Goal: Information Seeking & Learning: Learn about a topic

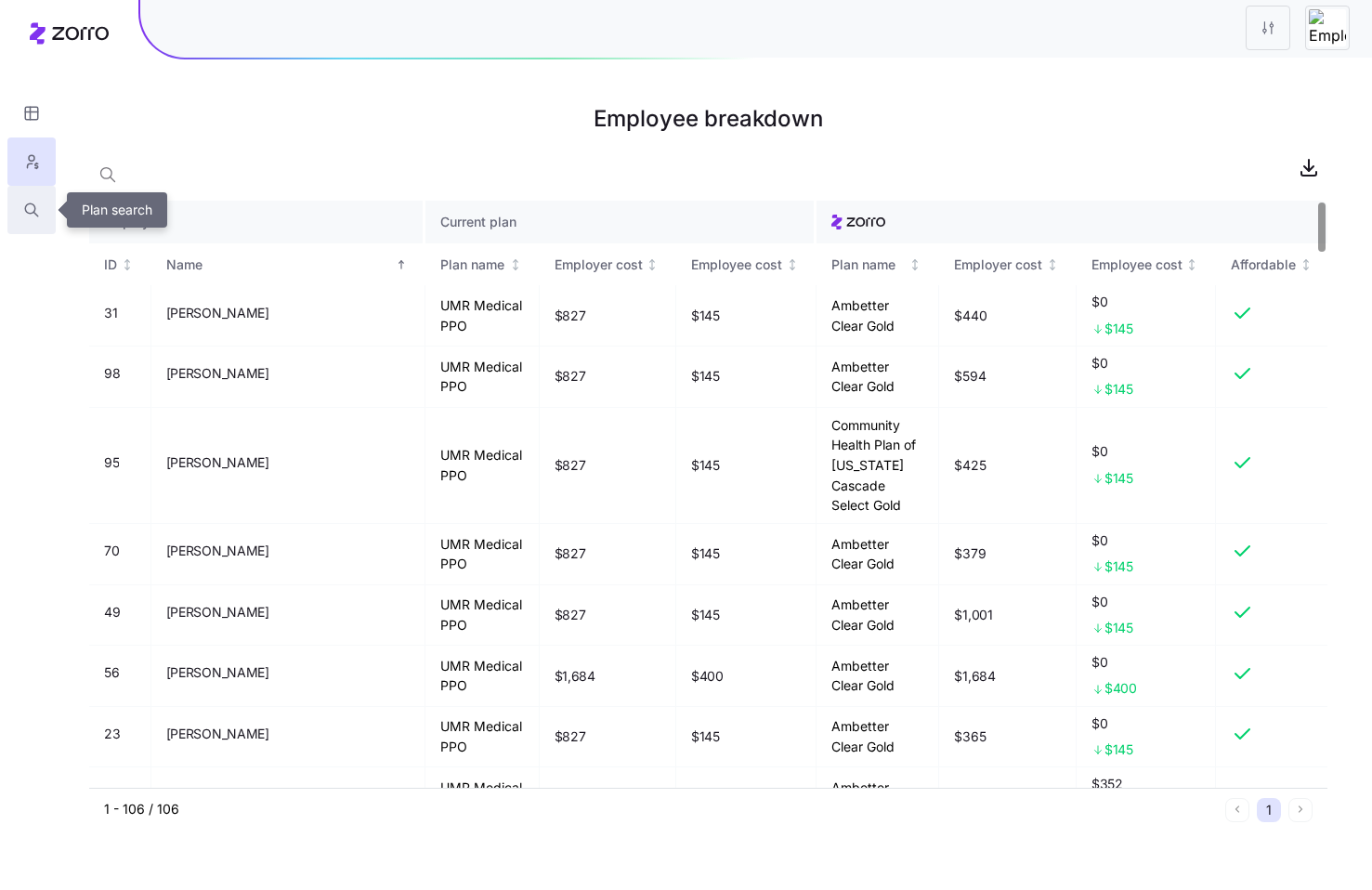
click at [39, 200] on button "button" at bounding box center [32, 210] width 49 height 49
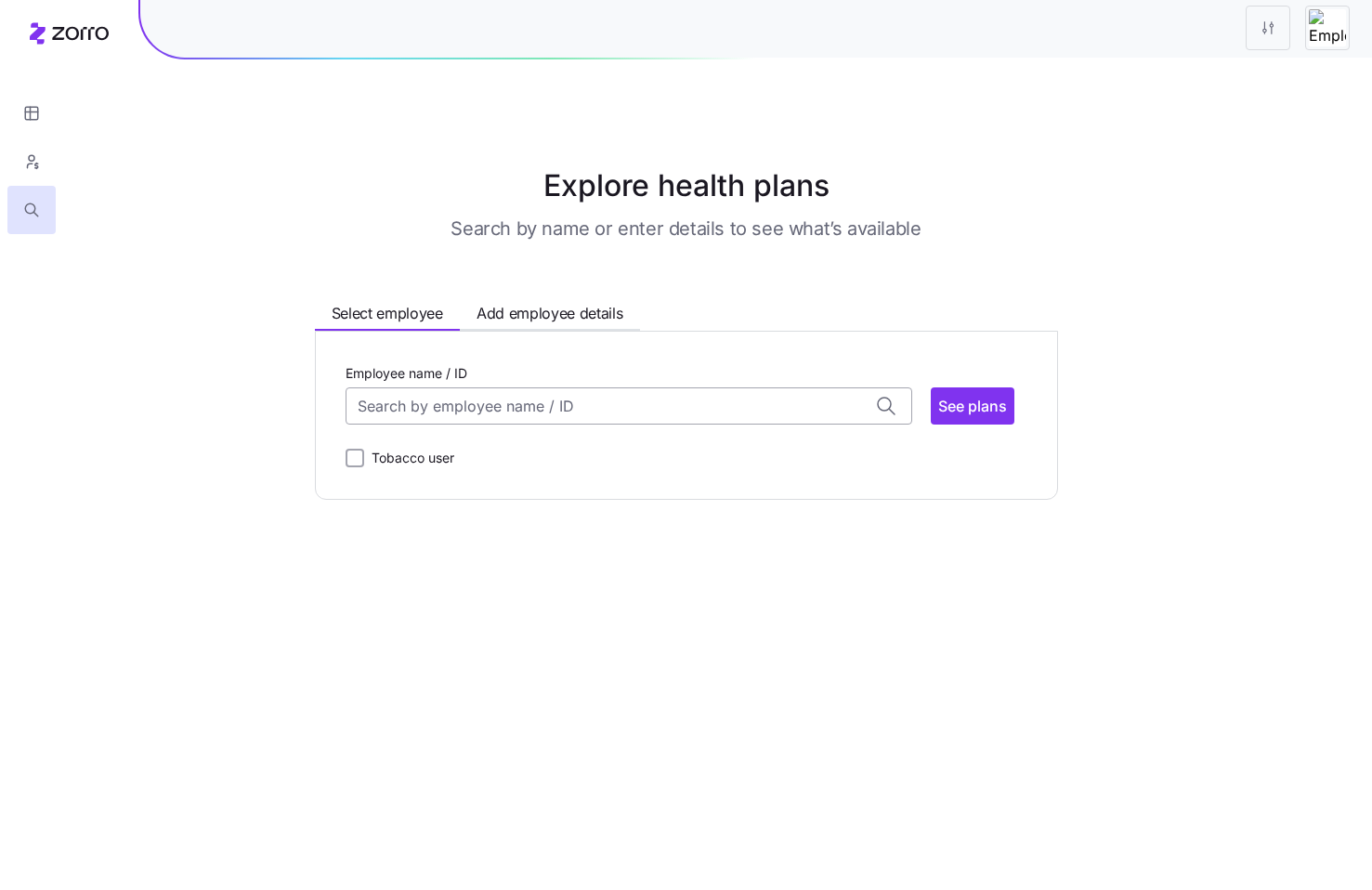
click at [555, 394] on input "Employee name / ID" at bounding box center [629, 406] width 566 height 37
type input "alexa"
click at [183, 195] on div "Explore health plans Search by name or enter details to see what’s available Se…" at bounding box center [686, 332] width 1372 height 337
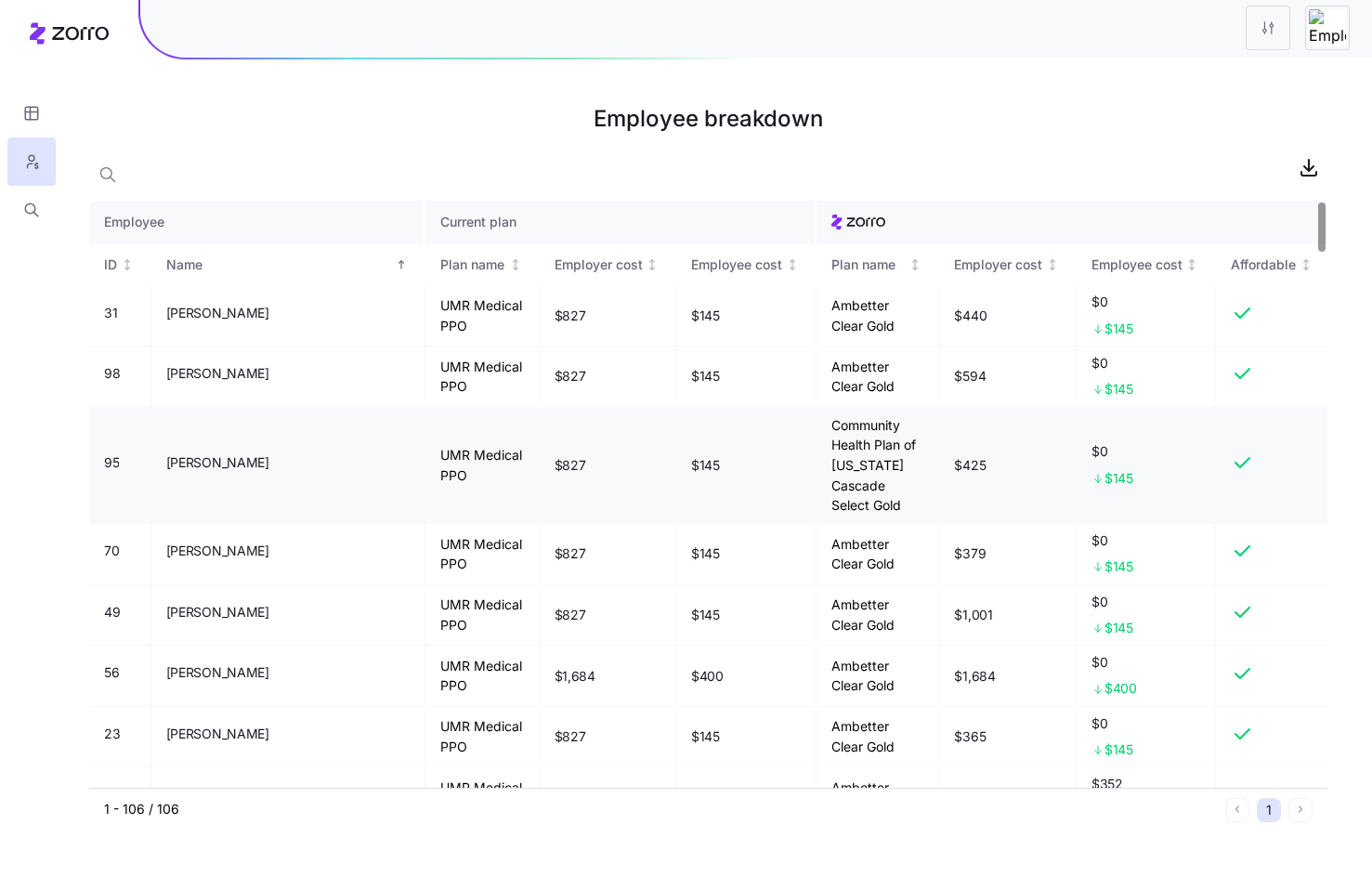
click at [868, 424] on td "Community Health Plan of [US_STATE] Cascade Select Gold" at bounding box center [879, 466] width 123 height 116
copy td "Community Health Plan of [US_STATE] Cascade Select Gold"
click at [44, 417] on nav at bounding box center [32, 445] width 64 height 890
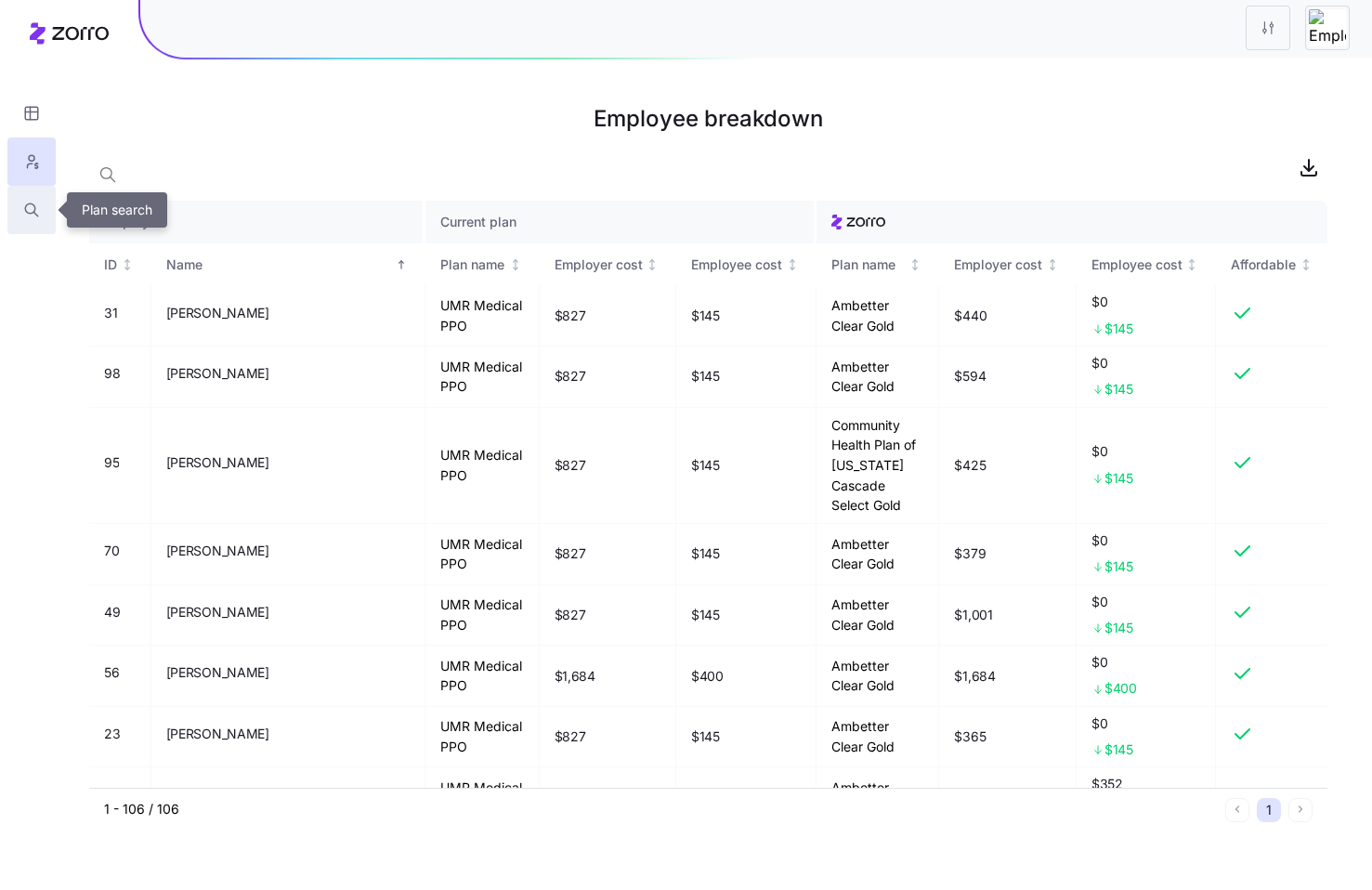
click at [44, 217] on button "button" at bounding box center [32, 210] width 49 height 49
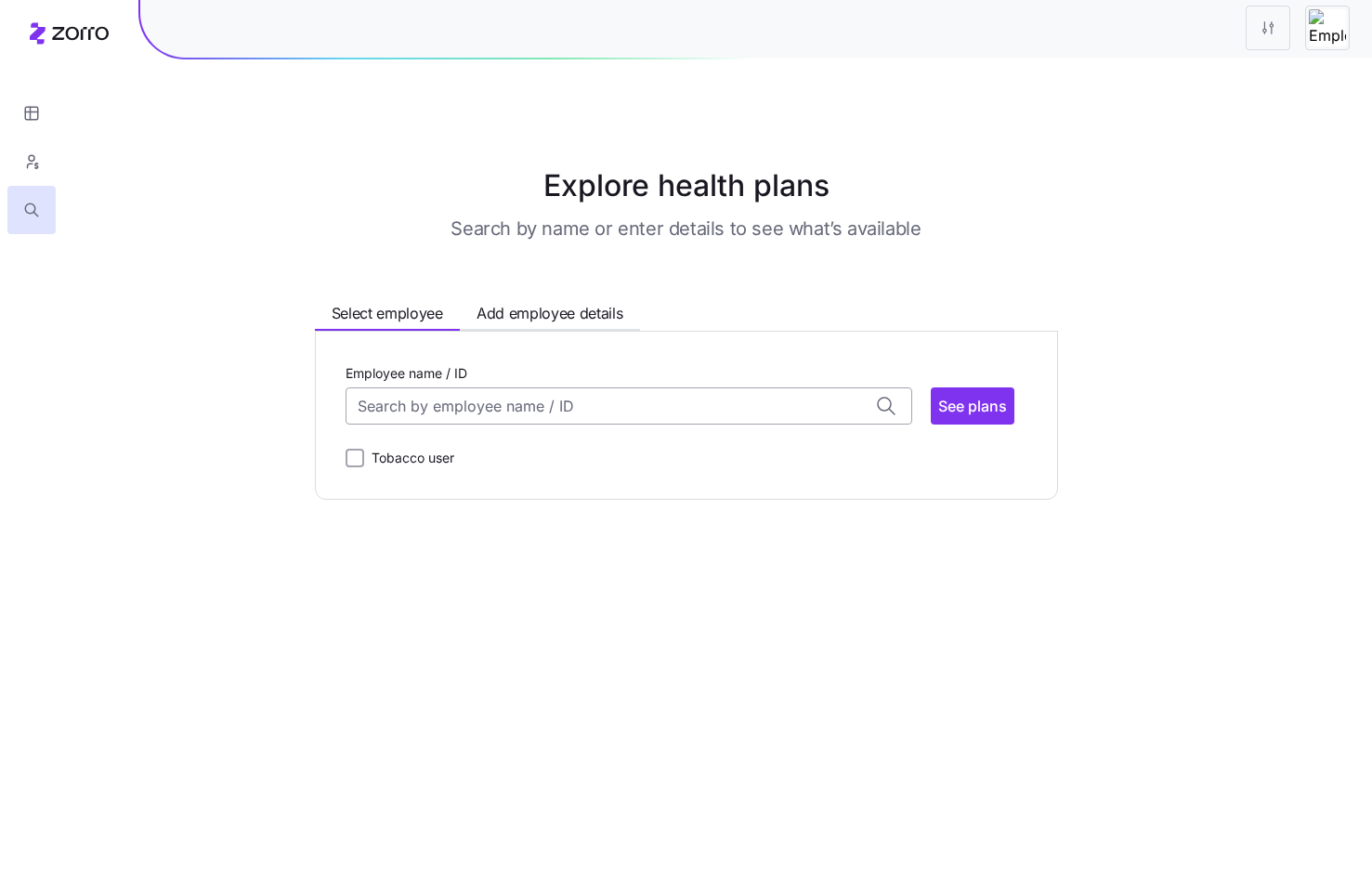
click at [509, 419] on input "Employee name / ID" at bounding box center [629, 406] width 566 height 37
click at [447, 419] on input "[PERSON_NAME]" at bounding box center [629, 406] width 566 height 37
type input "[PERSON_NAME]"
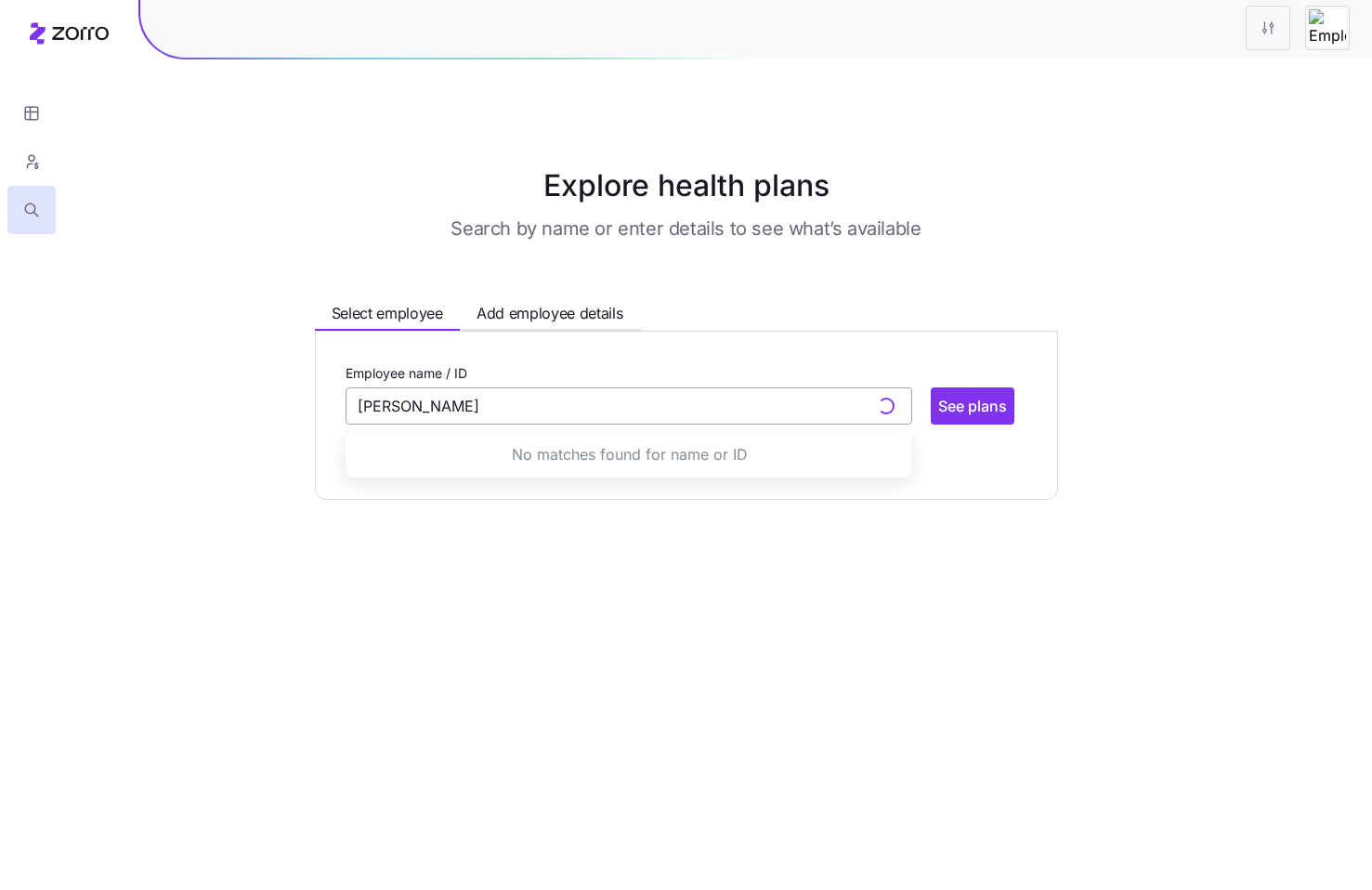
click at [455, 417] on input "[PERSON_NAME]" at bounding box center [629, 406] width 566 height 37
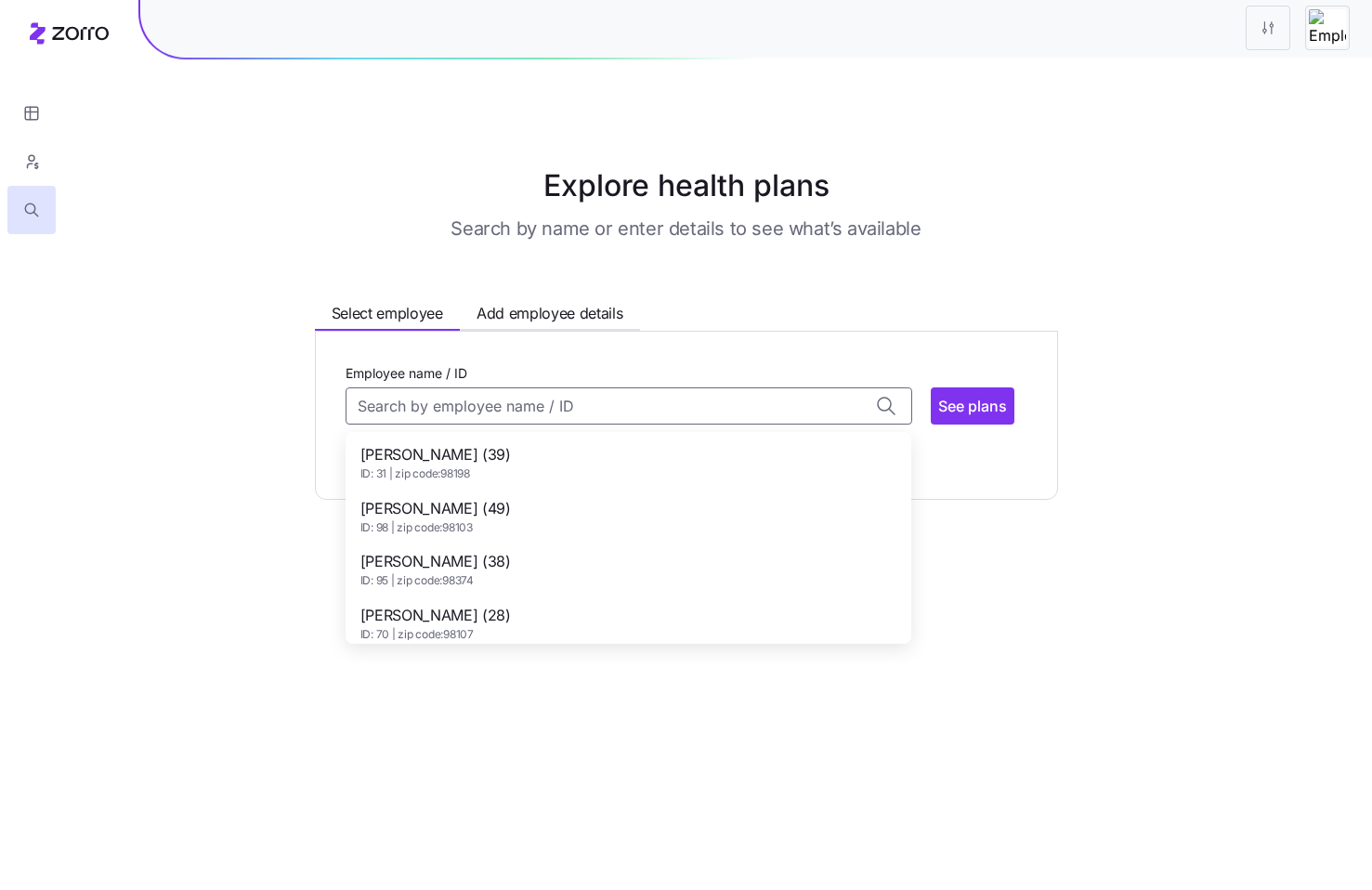
click at [744, 555] on div "[PERSON_NAME] (38) ID: 95 | zip code: 98374" at bounding box center [628, 569] width 558 height 54
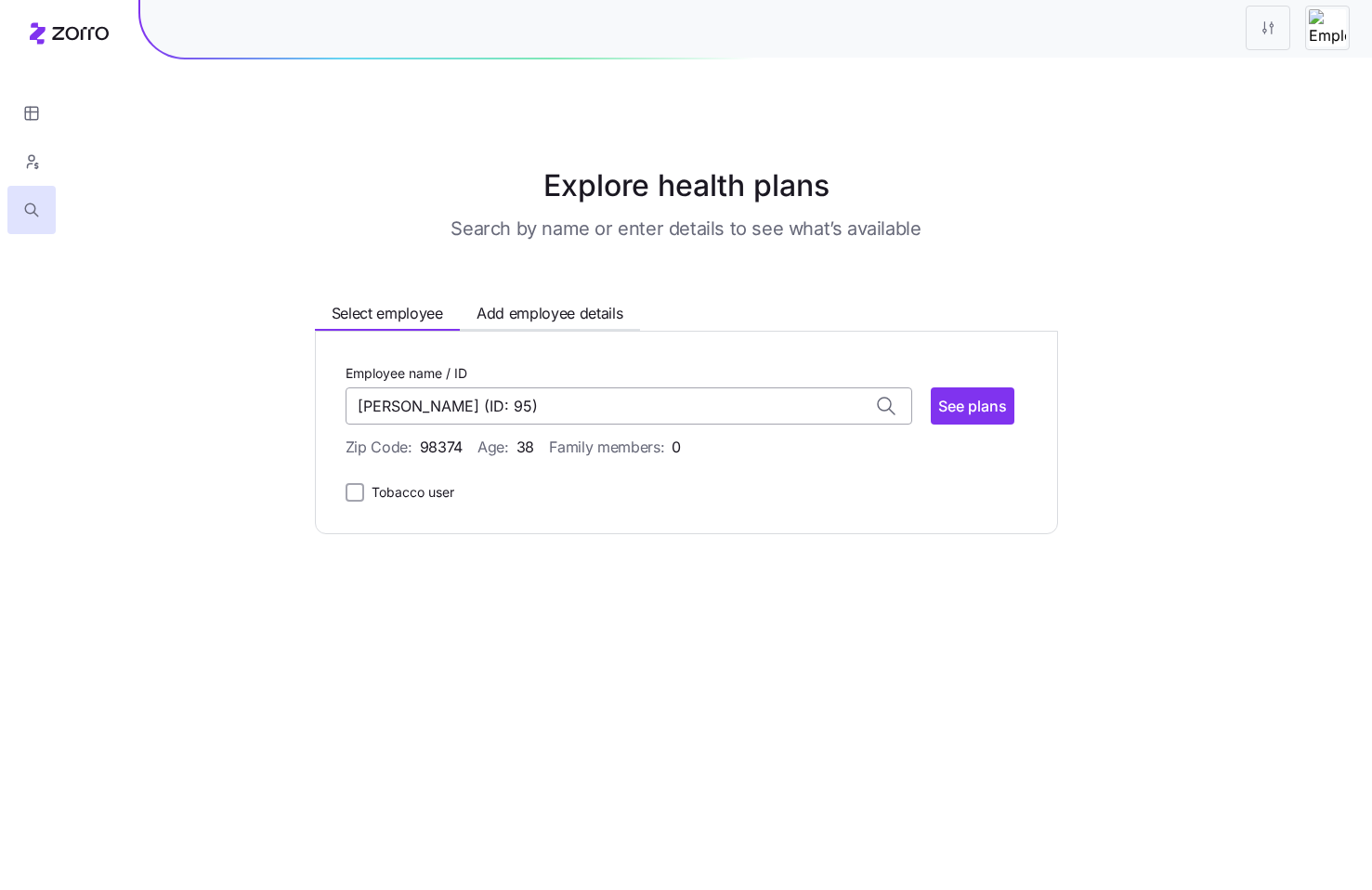
click at [525, 409] on input "[PERSON_NAME] (ID: 95)" at bounding box center [629, 406] width 566 height 37
click at [750, 545] on main "Explore health plans Search by name or enter details to see what’s available Se…" at bounding box center [686, 445] width 1372 height 890
type input "[PERSON_NAME] (ID: 95)"
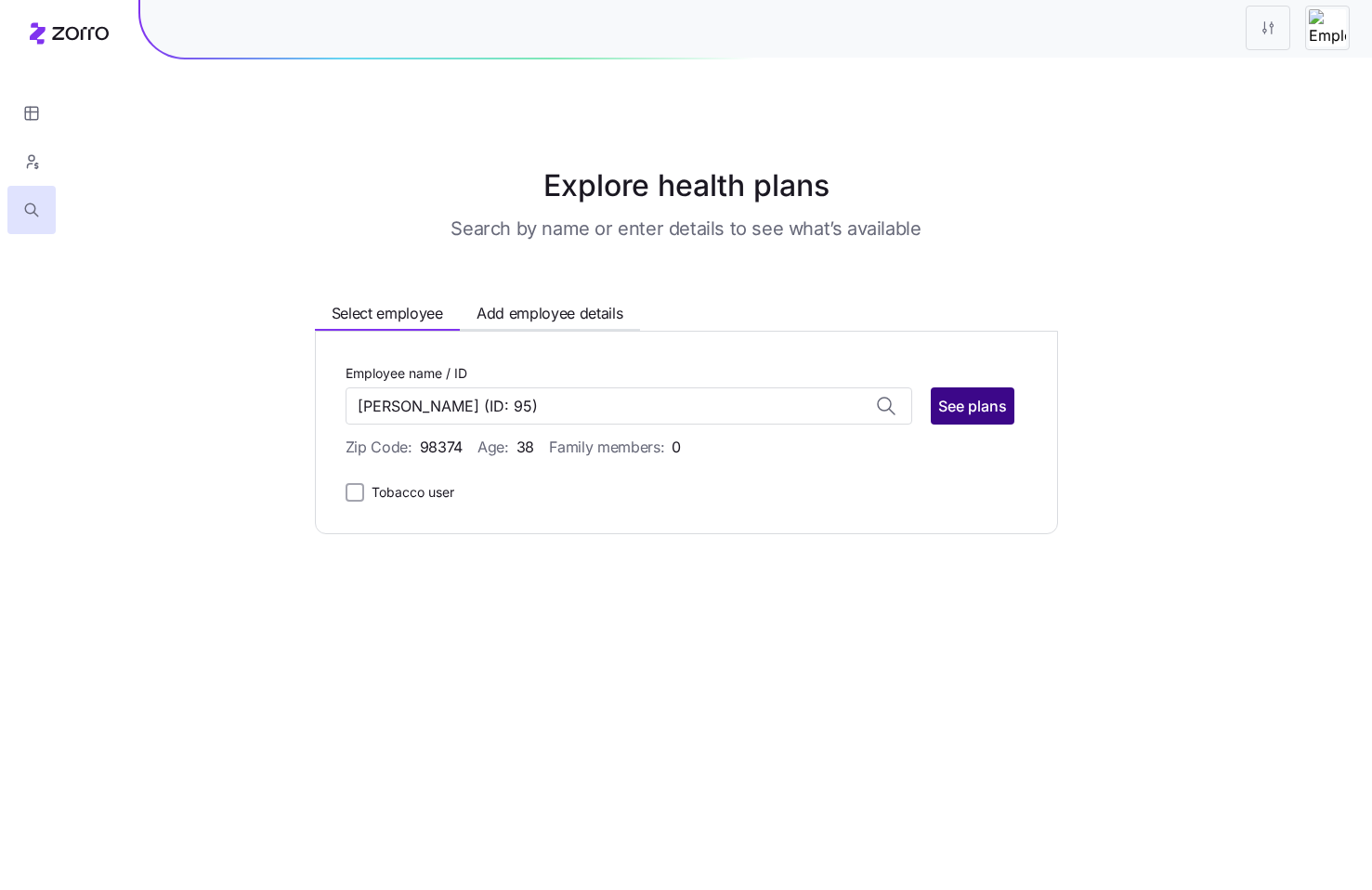
click at [967, 395] on span "See plans" at bounding box center [973, 406] width 69 height 22
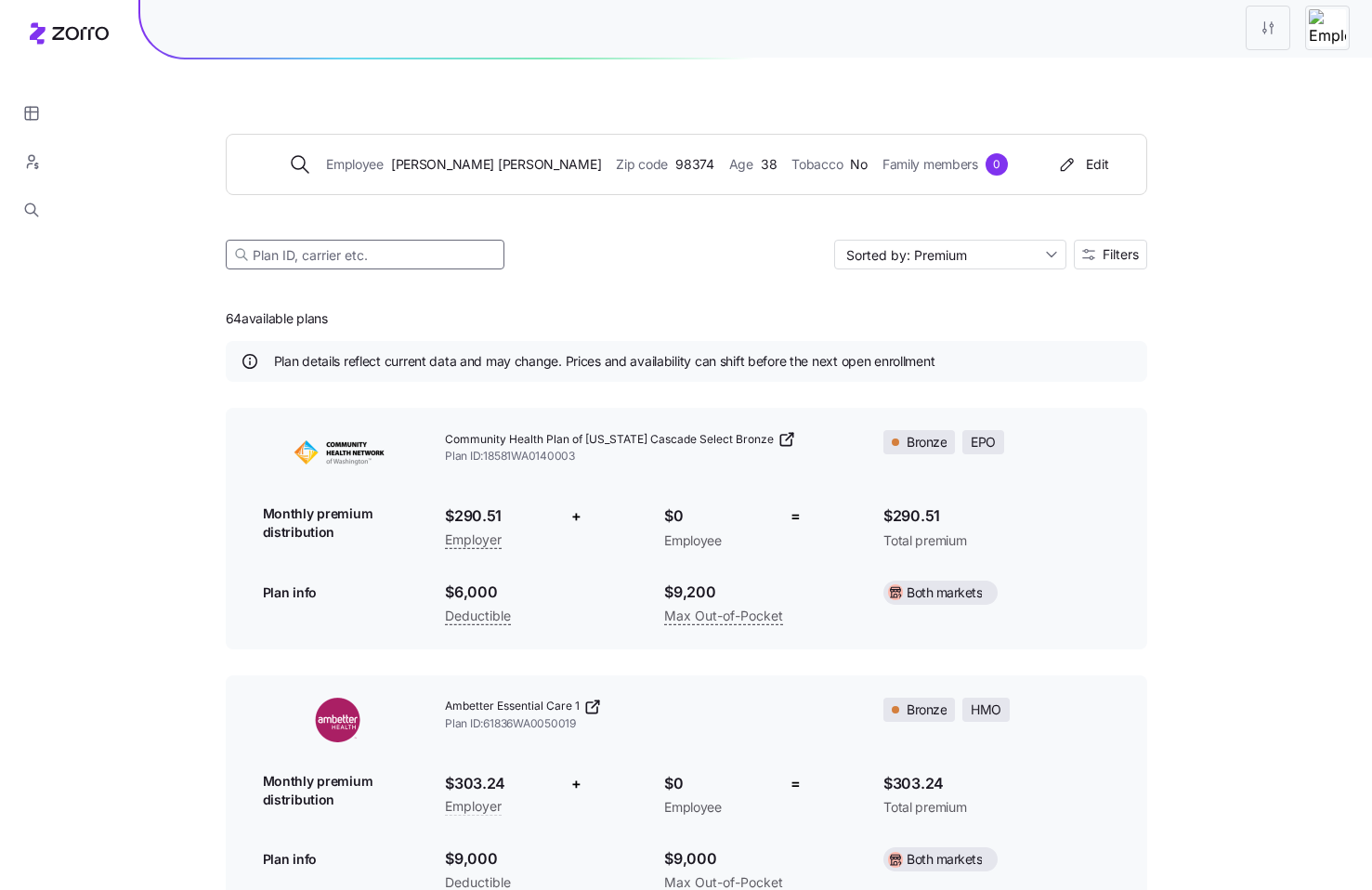
click at [296, 258] on input at bounding box center [365, 254] width 279 height 30
paste input "Community Health Plan of [US_STATE] Cascade Select Gold"
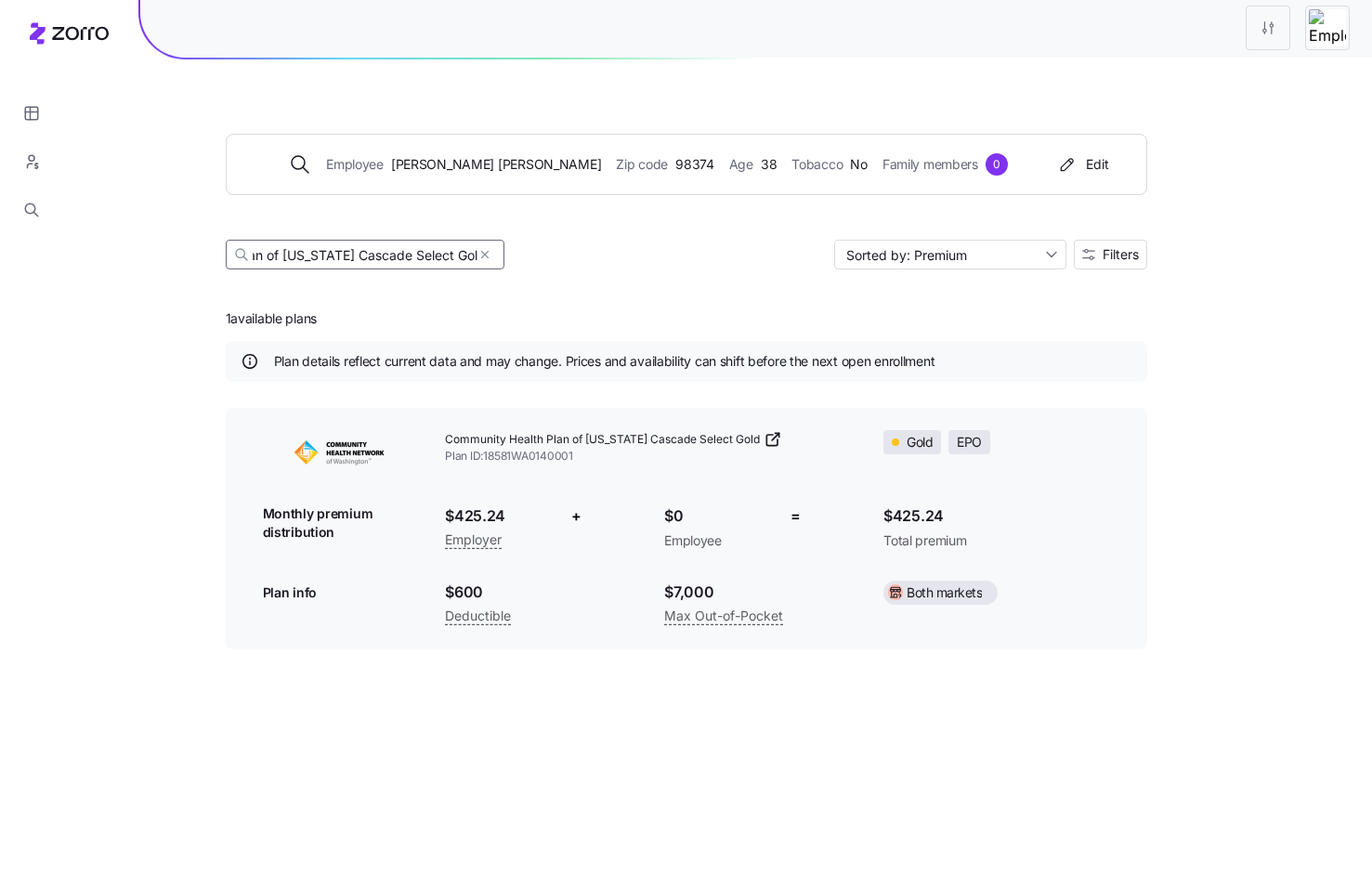
scroll to position [0, 136]
type input "Community Health Plan of [US_STATE] Cascade Select Gol"
click at [479, 251] on icon "button" at bounding box center [485, 254] width 13 height 22
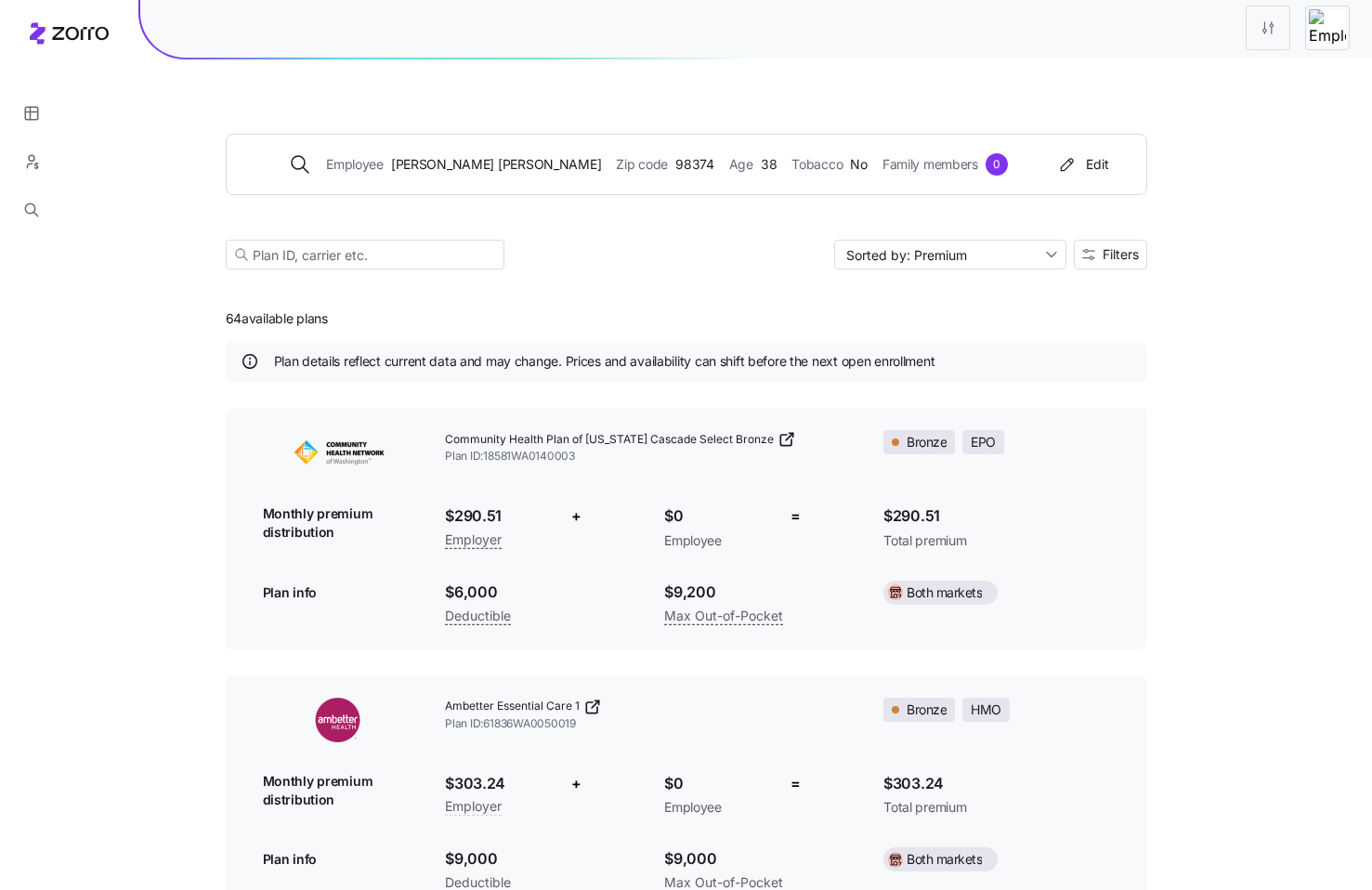
click at [697, 283] on div "Employee [PERSON_NAME] Zip code 98374 Age [DEMOGRAPHIC_DATA] Tobacco No Family …" at bounding box center [687, 179] width 922 height 225
